Goal: Task Accomplishment & Management: Manage account settings

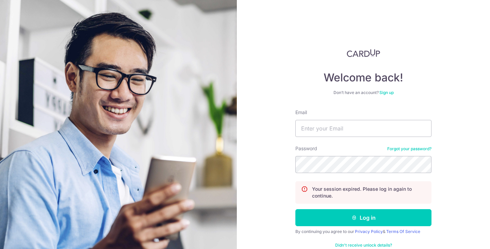
click at [318, 138] on form "Email Password Forgot your password? Your session expired. Please log in again …" at bounding box center [363, 182] width 136 height 147
click at [322, 128] on input "Email" at bounding box center [363, 128] width 136 height 17
type input "[EMAIL_ADDRESS][DOMAIN_NAME]"
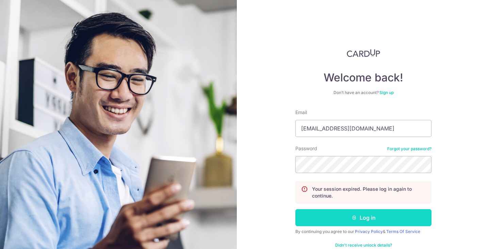
click at [355, 216] on icon "submit" at bounding box center [353, 217] width 5 height 5
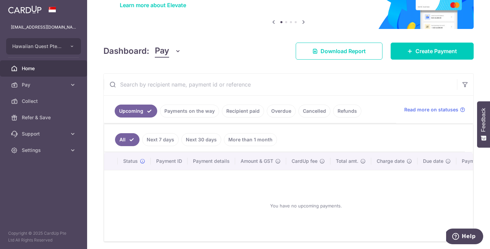
scroll to position [59, 0]
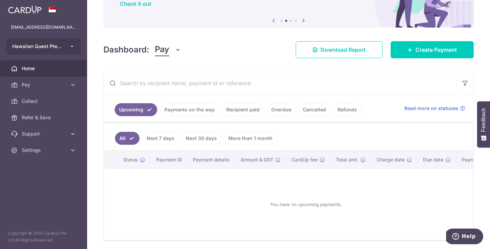
click at [68, 48] on button "Hawaiian Quest Pte Ltd" at bounding box center [43, 46] width 75 height 16
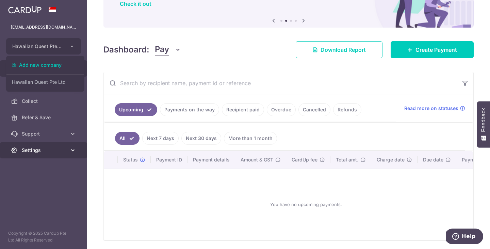
click at [46, 147] on span "Settings" at bounding box center [44, 150] width 45 height 7
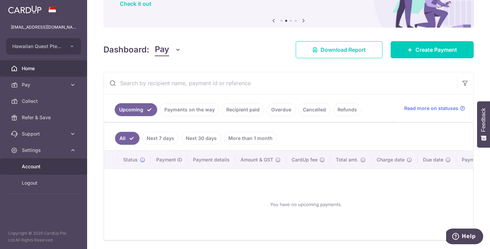
click at [39, 166] on span "Account" at bounding box center [44, 166] width 45 height 7
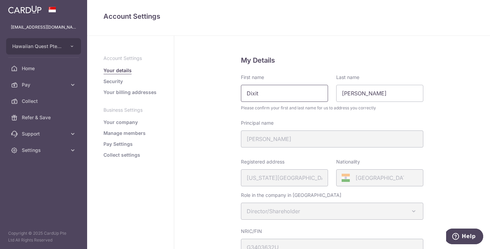
click at [260, 95] on input "Dixit" at bounding box center [284, 93] width 87 height 17
type input "[PERSON_NAME]"
type input "Dixit"
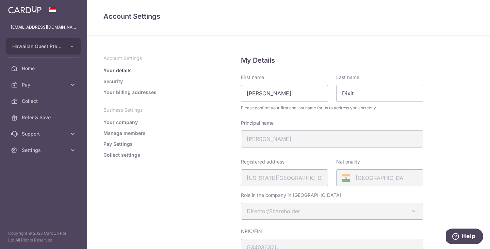
click at [445, 72] on div "My Details First name [PERSON_NAME] Last name [PERSON_NAME] Please confirm your…" at bounding box center [331, 236] width 315 height 400
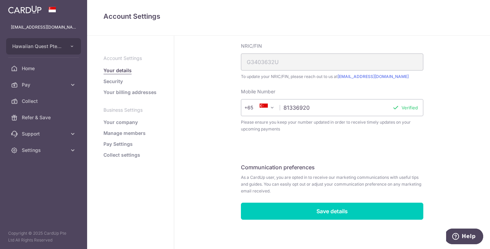
scroll to position [188, 0]
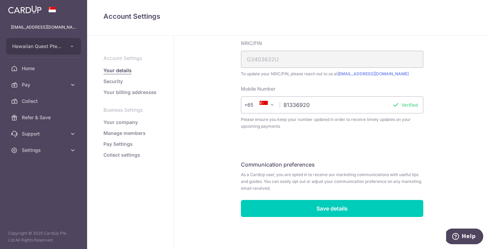
click at [132, 122] on link "Your company" at bounding box center [120, 122] width 34 height 7
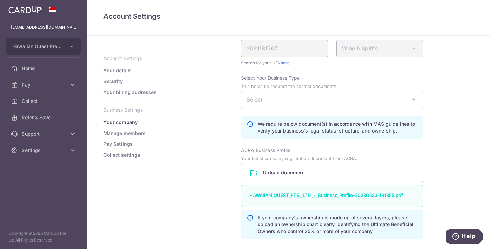
scroll to position [81, 0]
click at [319, 102] on span "Select" at bounding box center [332, 98] width 182 height 16
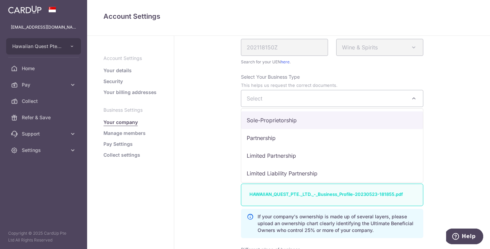
click at [462, 74] on div "Company Details Registered business name as per ACRA Hawaiian Quest Pte Ltd Com…" at bounding box center [331, 165] width 315 height 421
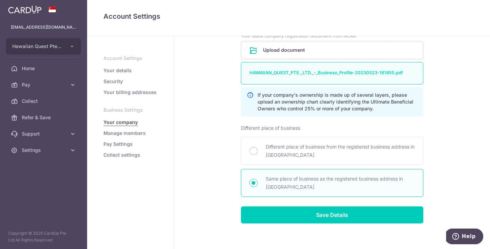
scroll to position [208, 0]
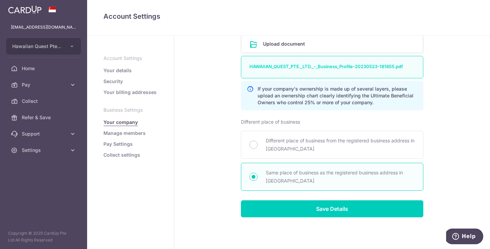
click at [114, 69] on link "Your details" at bounding box center [117, 70] width 28 height 7
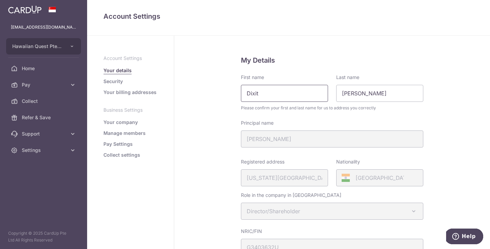
click at [285, 95] on input "Dixit" at bounding box center [284, 93] width 87 height 17
type input "[PERSON_NAME]"
type input "Dixit"
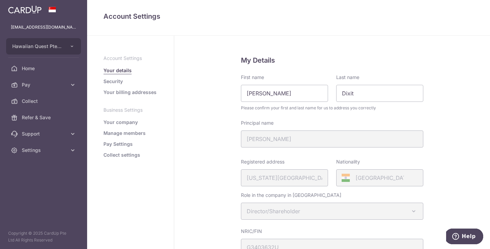
click at [325, 62] on h5 "My Details" at bounding box center [332, 60] width 182 height 11
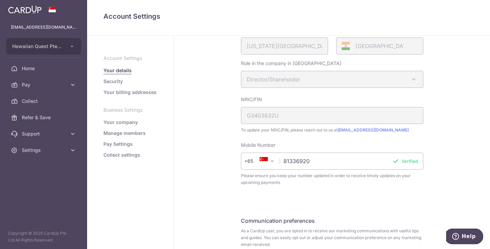
scroll to position [188, 0]
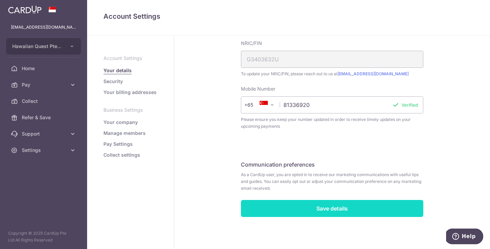
click at [322, 211] on input "Save details" at bounding box center [332, 208] width 182 height 17
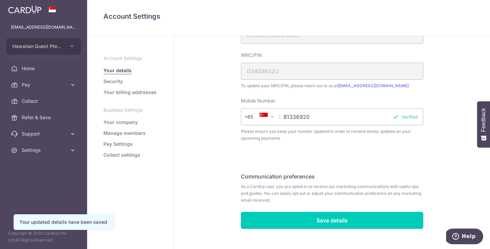
scroll to position [188, 0]
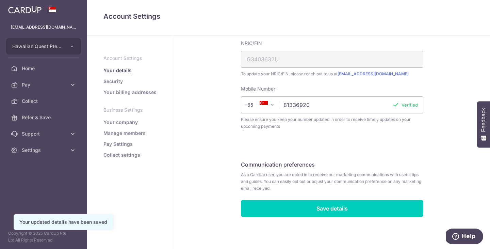
click at [134, 154] on link "Collect settings" at bounding box center [121, 154] width 37 height 7
